Goal: Find specific page/section: Find specific page/section

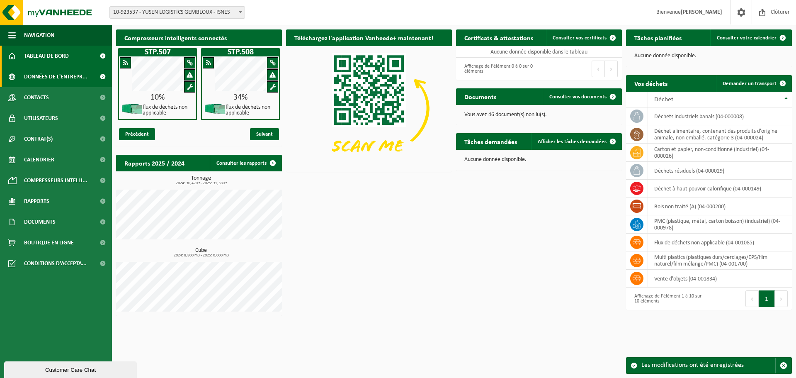
click at [61, 78] on span "Données de l'entrepr..." at bounding box center [55, 76] width 63 height 21
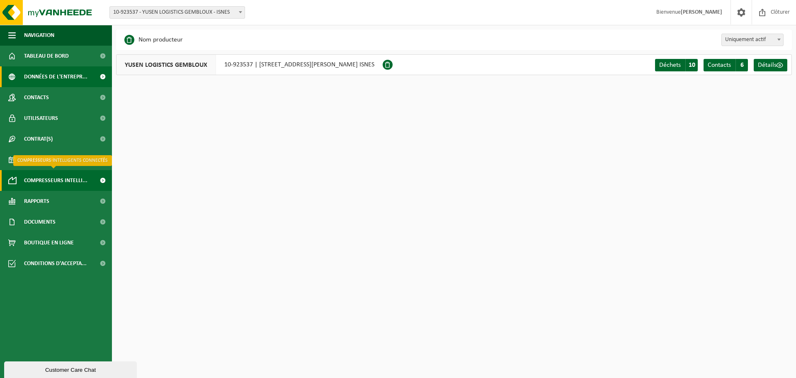
click at [66, 184] on span "Compresseurs intelli..." at bounding box center [55, 180] width 63 height 21
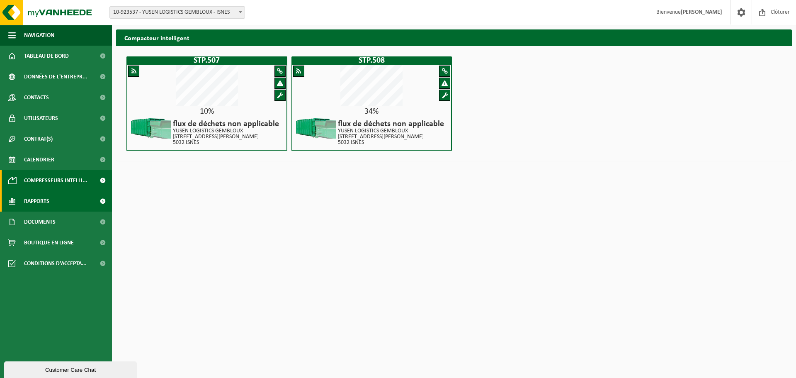
click at [77, 206] on link "Rapports" at bounding box center [56, 201] width 112 height 21
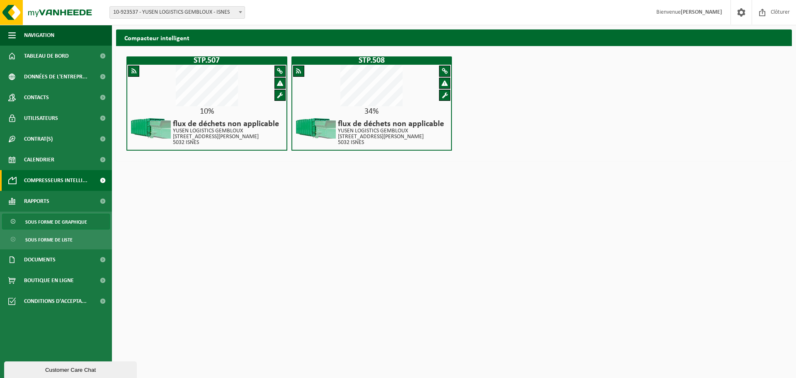
click at [66, 224] on span "Sous forme de graphique" at bounding box center [56, 222] width 62 height 16
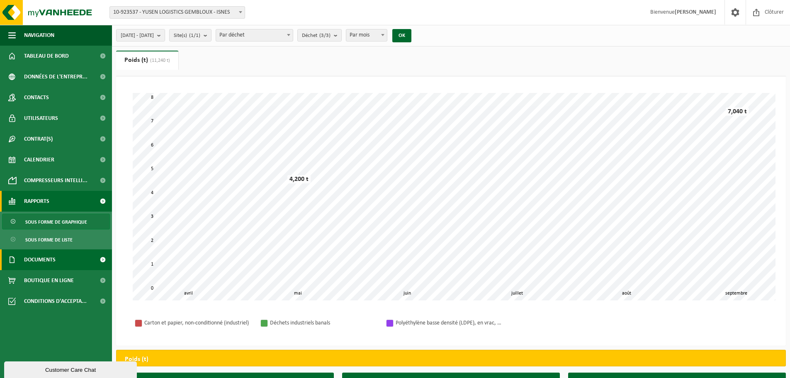
click at [44, 259] on span "Documents" at bounding box center [40, 259] width 32 height 21
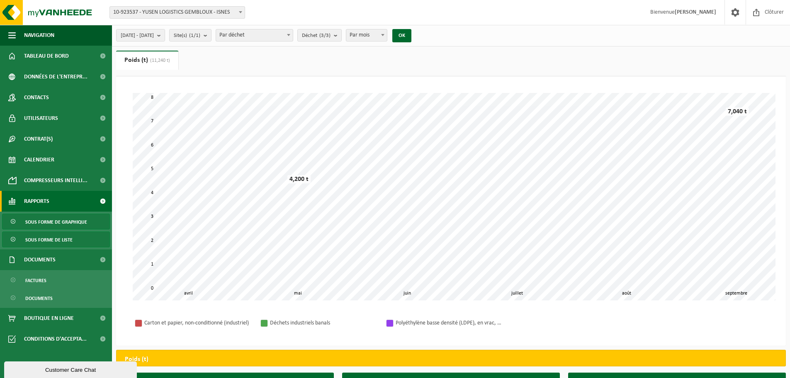
click at [61, 238] on span "Sous forme de liste" at bounding box center [48, 240] width 47 height 16
